Goal: Information Seeking & Learning: Understand process/instructions

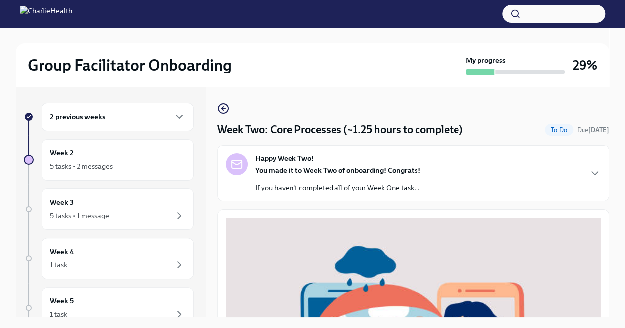
scroll to position [312, 0]
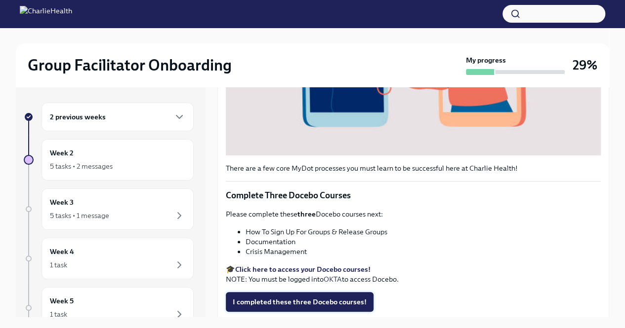
click at [273, 297] on span "I completed these three Docebo courses!" at bounding box center [300, 302] width 134 height 10
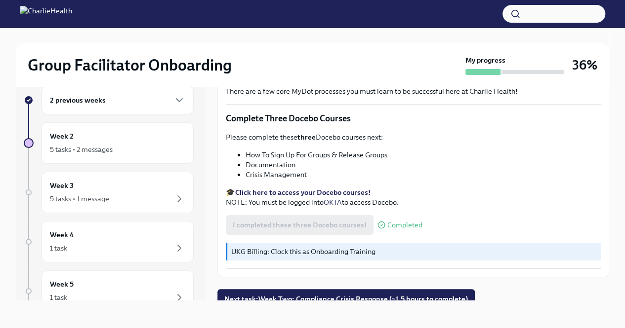
scroll to position [375, 0]
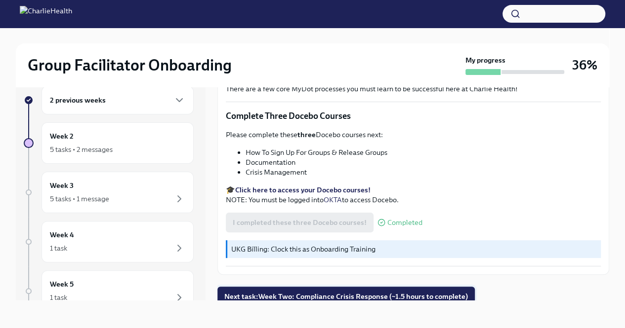
click at [328, 293] on span "Next task : Week Two: Compliance Crisis Response (~1.5 hours to complete)" at bounding box center [345, 297] width 243 height 10
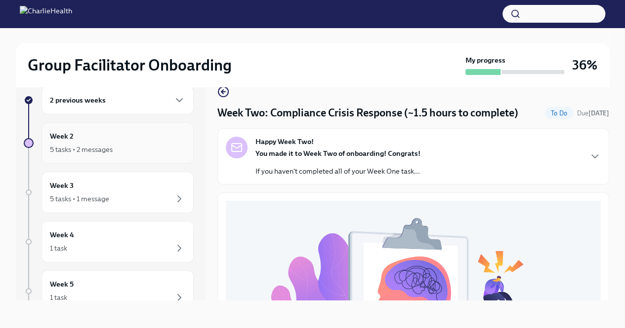
click at [71, 135] on h6 "Week 2" at bounding box center [62, 136] width 24 height 11
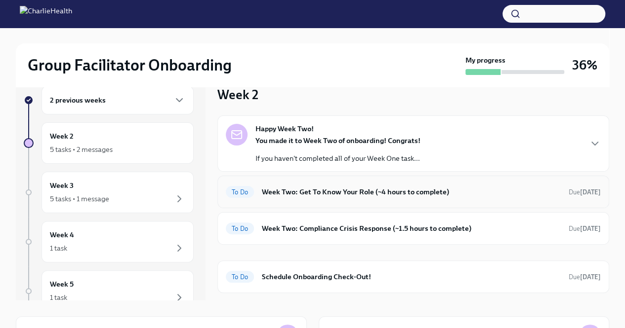
click at [366, 194] on h6 "Week Two: Get To Know Your Role (~4 hours to complete)" at bounding box center [411, 192] width 299 height 11
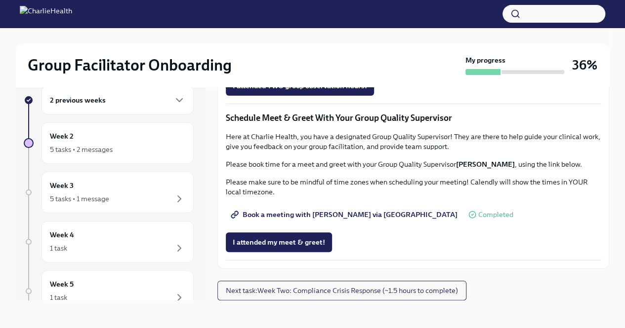
scroll to position [930, 0]
click at [319, 289] on span "Next task : Week Two: Compliance Crisis Response (~1.5 hours to complete)" at bounding box center [342, 291] width 232 height 10
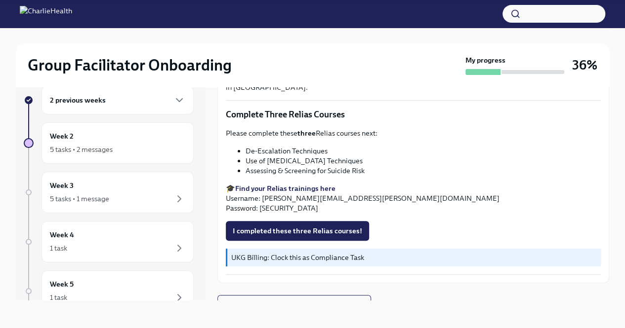
scroll to position [370, 0]
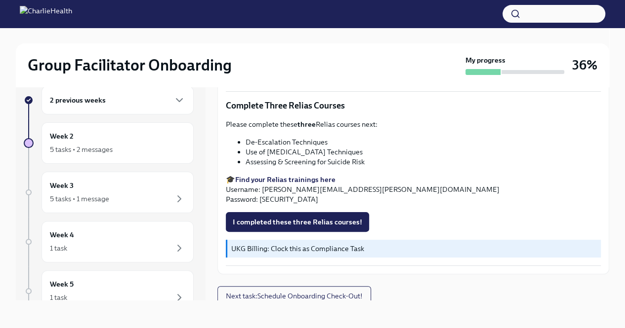
click at [313, 176] on strong "Find your Relias trainings here" at bounding box center [285, 179] width 100 height 9
